Goal: Task Accomplishment & Management: Manage account settings

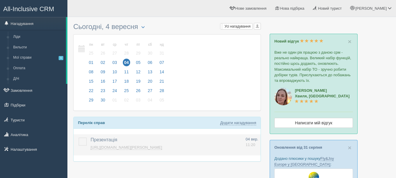
click at [143, 148] on link "https://console.allinclusivecrm.com/trello?cardOpened=3691" at bounding box center [127, 147] width 72 height 5
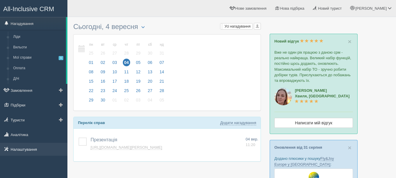
click at [39, 152] on link "Налаштування" at bounding box center [33, 149] width 67 height 13
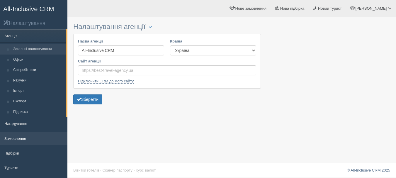
click at [27, 133] on link "Замовлення" at bounding box center [33, 138] width 67 height 13
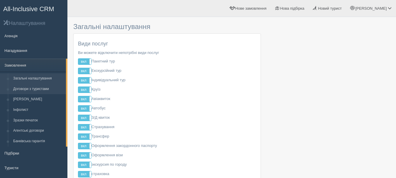
click at [26, 88] on link "Договори з туристами" at bounding box center [38, 89] width 55 height 11
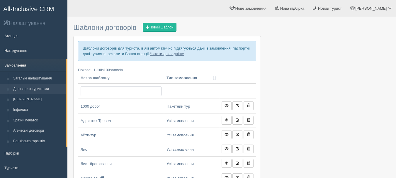
click at [133, 88] on input "text" at bounding box center [121, 91] width 81 height 10
type input "тпг"
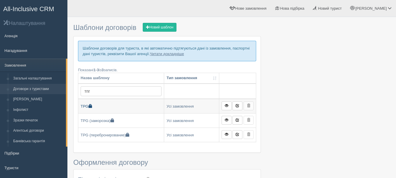
click at [125, 109] on link "TPG" at bounding box center [121, 106] width 86 height 14
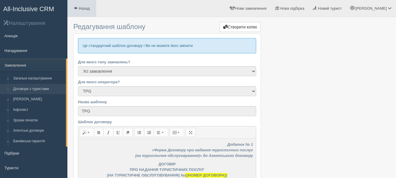
click at [84, 6] on span "Назад" at bounding box center [84, 8] width 11 height 4
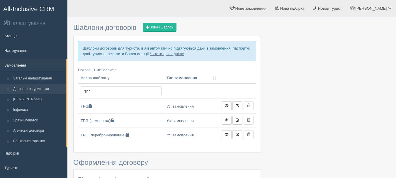
click at [49, 86] on link "Договори з туристами" at bounding box center [38, 89] width 55 height 11
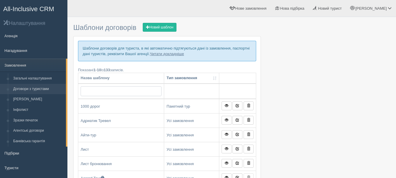
click at [153, 92] on input "text" at bounding box center [121, 91] width 81 height 10
type input "тпг"
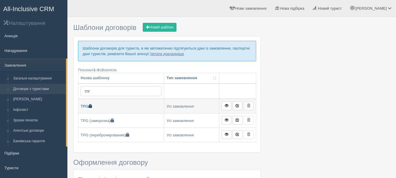
click at [138, 103] on link "TPG" at bounding box center [121, 106] width 86 height 14
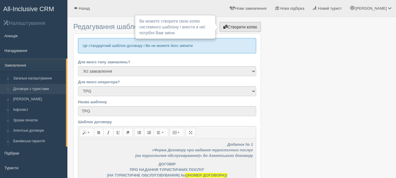
click at [253, 30] on link "Створити копію" at bounding box center [240, 27] width 41 height 10
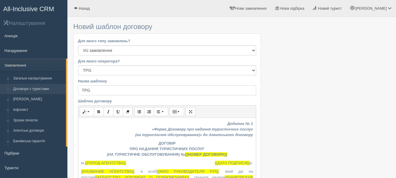
click at [185, 87] on input "TPG" at bounding box center [167, 90] width 178 height 10
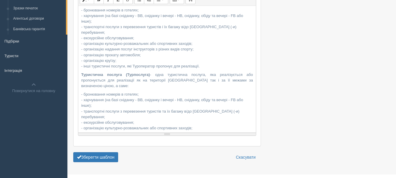
scroll to position [124, 0]
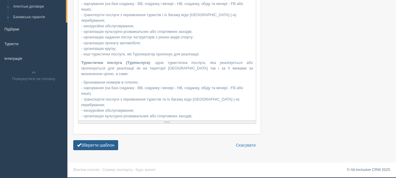
type input "TPG копія"
click at [99, 142] on button "Зберегти шаблон" at bounding box center [95, 145] width 45 height 10
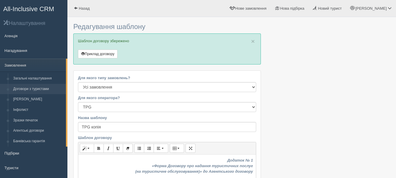
click at [18, 8] on span "All-Inclusive CRM" at bounding box center [28, 8] width 51 height 7
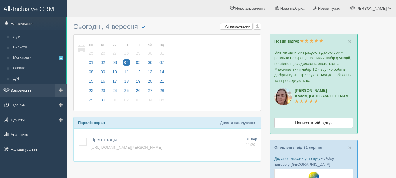
click at [34, 93] on link "Замовлення" at bounding box center [33, 90] width 67 height 13
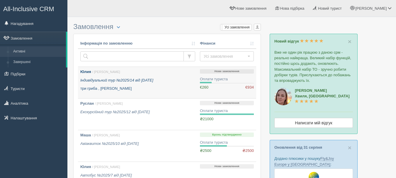
click at [152, 82] on icon "Індивідуальний тур №2025/14 від 21.05.2025" at bounding box center [116, 80] width 73 height 4
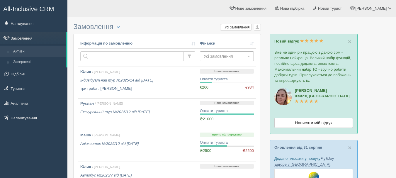
click at [241, 59] on span "Усі замовлення" at bounding box center [225, 56] width 43 height 6
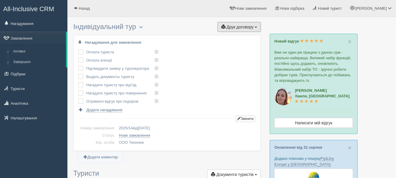
click at [248, 28] on span "Друк договору" at bounding box center [240, 27] width 27 height 5
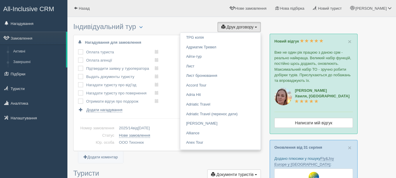
click at [52, 6] on span "All-Inclusive CRM" at bounding box center [28, 8] width 51 height 7
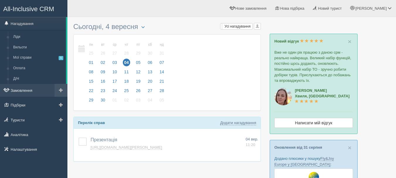
click at [26, 91] on link "Замовлення" at bounding box center [33, 90] width 67 height 13
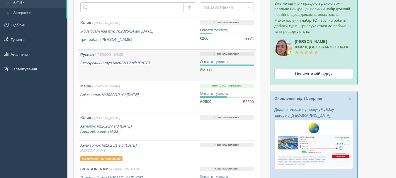
scroll to position [88, 0]
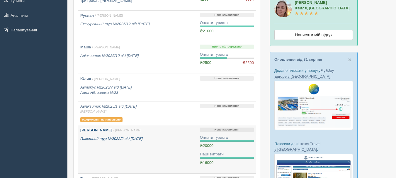
click at [176, 144] on link "[PERSON_NAME] / [PERSON_NAME] Пакетний тур №2022/2 від [DATE]" at bounding box center [138, 149] width 120 height 48
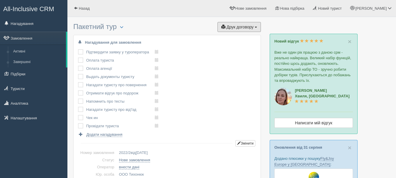
click at [257, 28] on button "Друк договору Друк" at bounding box center [239, 27] width 43 height 10
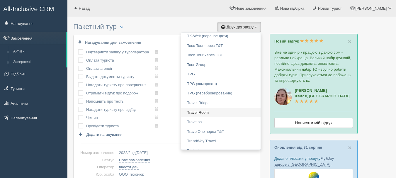
scroll to position [675, 0]
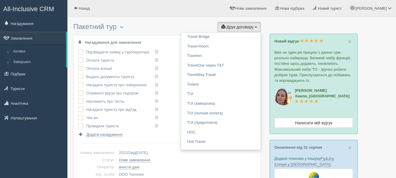
click at [227, 165] on td "внести дані" at bounding box center [187, 167] width 140 height 7
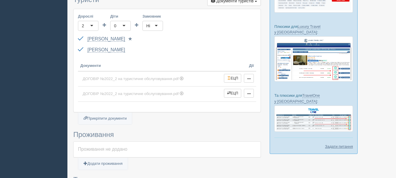
scroll to position [352, 0]
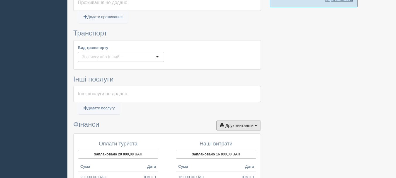
click at [252, 130] on button "Друк квитанцій Друк" at bounding box center [238, 126] width 45 height 10
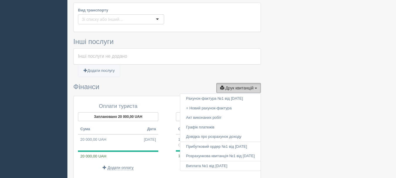
scroll to position [411, 0]
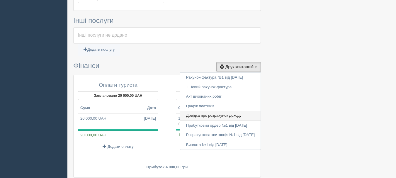
click at [241, 115] on link "Довідка про розрахунок доходу" at bounding box center [220, 116] width 80 height 10
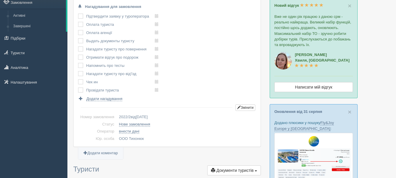
scroll to position [29, 0]
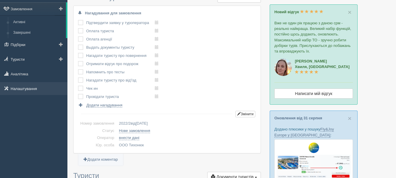
click at [45, 88] on link "Налаштування" at bounding box center [33, 88] width 67 height 13
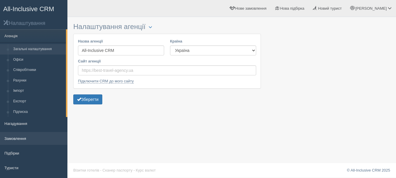
click at [32, 141] on link "Замовлення" at bounding box center [33, 138] width 67 height 13
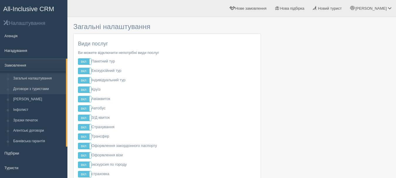
click at [50, 88] on link "Договори з туристами" at bounding box center [38, 89] width 55 height 11
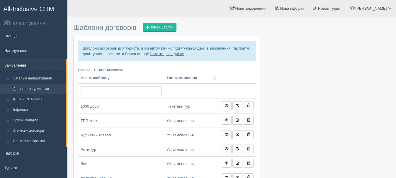
click at [113, 89] on input "text" at bounding box center [121, 91] width 81 height 10
click at [50, 7] on span "All-Inclusive CRM" at bounding box center [28, 8] width 51 height 7
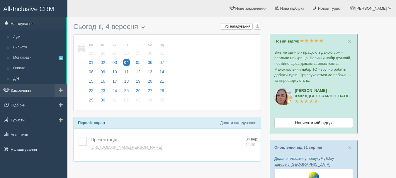
click at [32, 89] on link "Замовлення" at bounding box center [33, 90] width 67 height 13
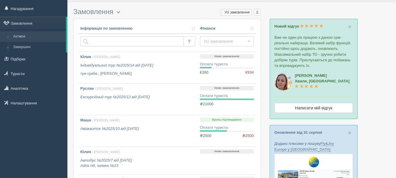
scroll to position [29, 0]
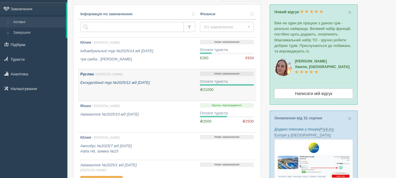
click at [161, 95] on link "Руслан / [PERSON_NAME] Екскурсійний тур №2025/12 від [DATE]" at bounding box center [138, 84] width 120 height 31
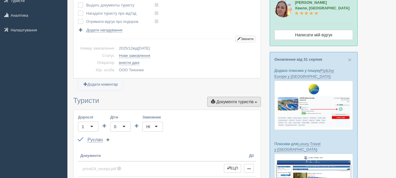
scroll to position [88, 0]
click at [257, 103] on button "Документи туристів Документи" at bounding box center [234, 102] width 54 height 10
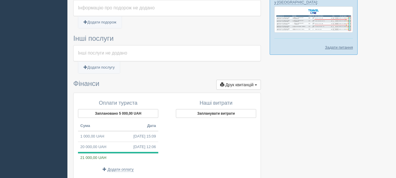
scroll to position [323, 0]
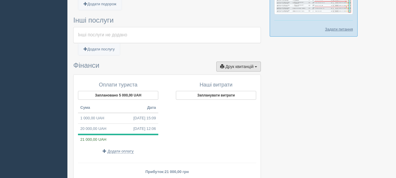
click at [254, 65] on button "Друк квитанцій Друк" at bounding box center [238, 67] width 45 height 10
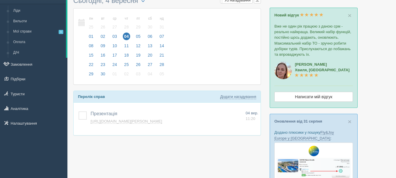
scroll to position [29, 0]
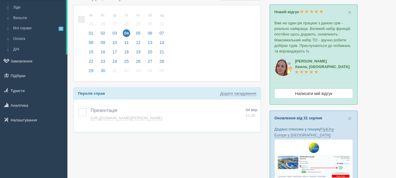
click at [305, 117] on link "Оновлення від 31 серпня" at bounding box center [299, 118] width 48 height 4
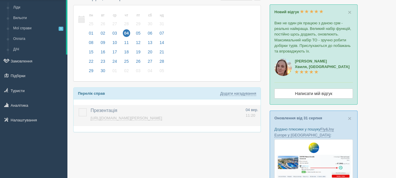
click at [79, 108] on label at bounding box center [79, 108] width 0 height 0
click at [0, 0] on input "checkbox" at bounding box center [0, 0] width 0 height 0
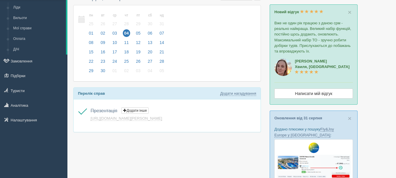
click at [184, 72] on div "пн 01 вт 02 ср 03 чт 04 пт 05 сб 06 нд 07 пн 25 вт 26 ср 27" at bounding box center [167, 43] width 187 height 76
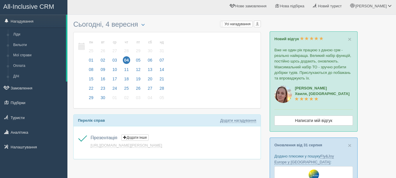
scroll to position [0, 0]
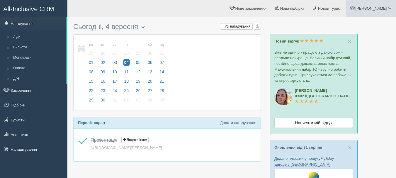
click at [355, 9] on span at bounding box center [353, 8] width 4 height 4
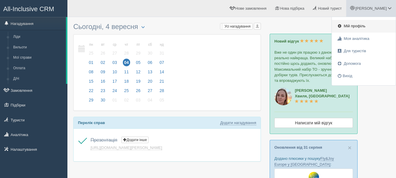
click at [347, 29] on link "Мій профіль" at bounding box center [364, 26] width 64 height 13
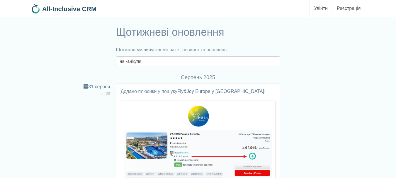
type input "на канікули"
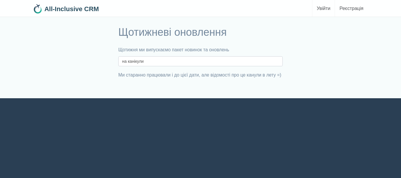
click at [190, 64] on input "на канікули" at bounding box center [200, 61] width 164 height 10
type input "на канікул"
drag, startPoint x: 0, startPoint y: 0, endPoint x: 157, endPoint y: 62, distance: 168.6
click at [157, 62] on input "на канікул" at bounding box center [200, 61] width 164 height 10
type input "на ка"
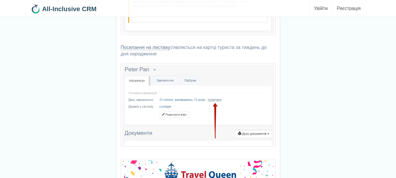
scroll to position [1817, 0]
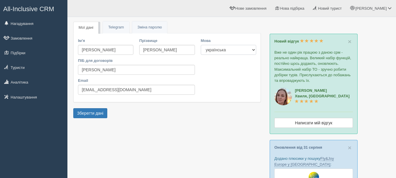
click at [242, 50] on select "українська english" at bounding box center [228, 50] width 55 height 10
click at [225, 31] on ul "Мої дані Telegram Пароль Зміна паролю" at bounding box center [167, 29] width 188 height 7
click at [26, 96] on link "Налаштування" at bounding box center [33, 97] width 67 height 13
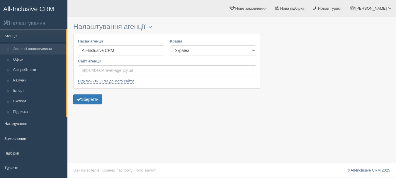
click at [42, 8] on span "All-Inclusive CRM" at bounding box center [28, 8] width 51 height 7
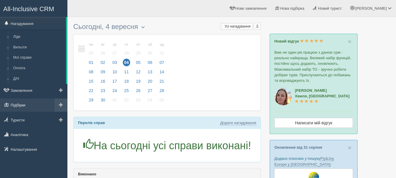
click at [25, 105] on link "Підбірки" at bounding box center [33, 105] width 67 height 13
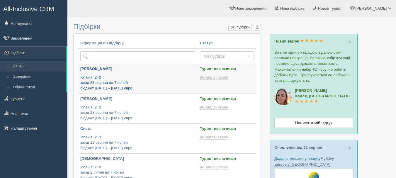
click at [177, 86] on p "Іспанія, 2+0 заїзд 28 серпня на 7 ночей бюджет [DATE] – [DATE] євро" at bounding box center [137, 83] width 115 height 16
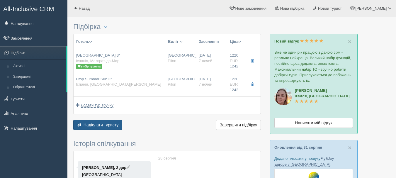
click at [119, 123] on button "Надіслати туристу Надіслати" at bounding box center [97, 125] width 49 height 10
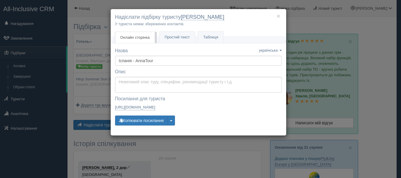
click at [274, 53] on div "українська english eesti latviešu polski українська українська english eesti la…" at bounding box center [270, 51] width 23 height 6
click at [0, 0] on select "українська english eesti latviešu polski" at bounding box center [0, 0] width 0 height 0
click at [279, 51] on link "українська" at bounding box center [270, 50] width 23 height 4
click at [237, 27] on div "× Надіслати підбірку туристу Ліза У туриста немає збережених контактів." at bounding box center [198, 22] width 175 height 27
click at [322, 24] on div "× Надіслати підбірку туристу Ліза У туриста немає збережених контактів. Онлайн …" at bounding box center [200, 89] width 401 height 178
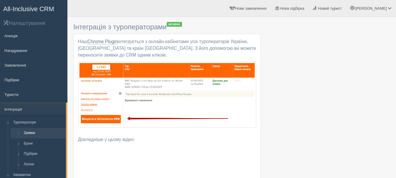
scroll to position [301, 0]
